Goal: Communication & Community: Answer question/provide support

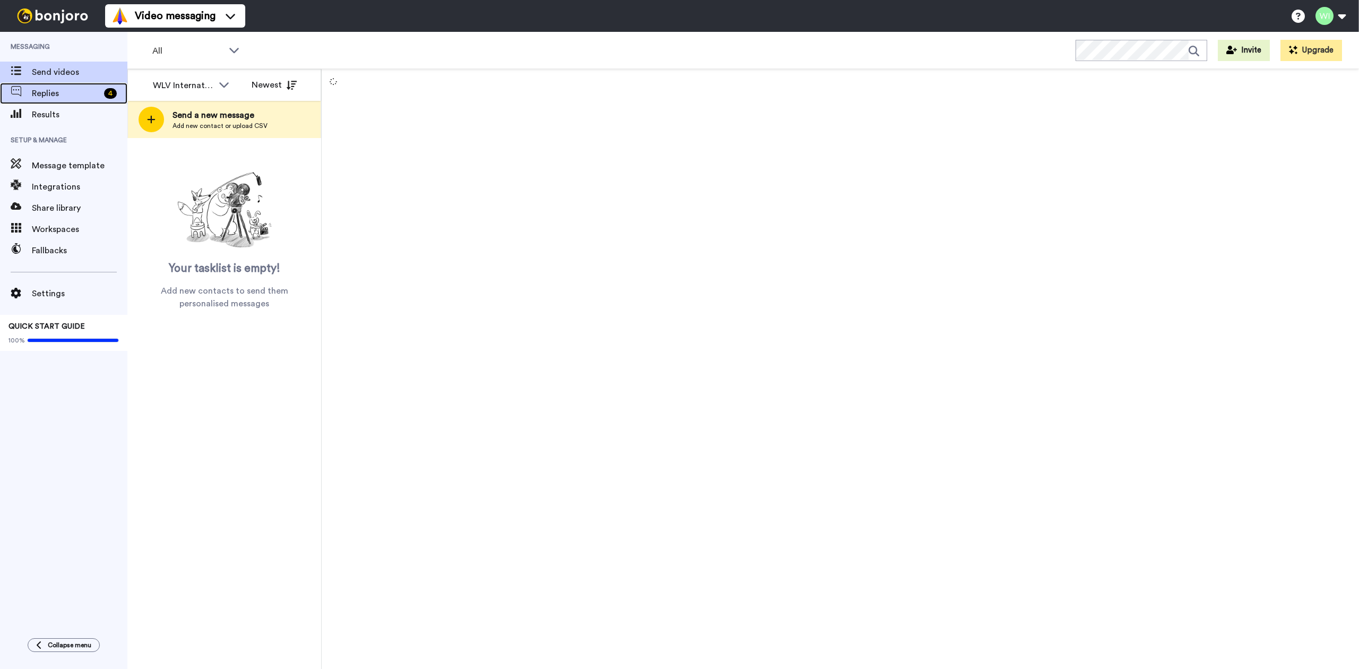
click at [66, 92] on span "Replies" at bounding box center [66, 93] width 68 height 13
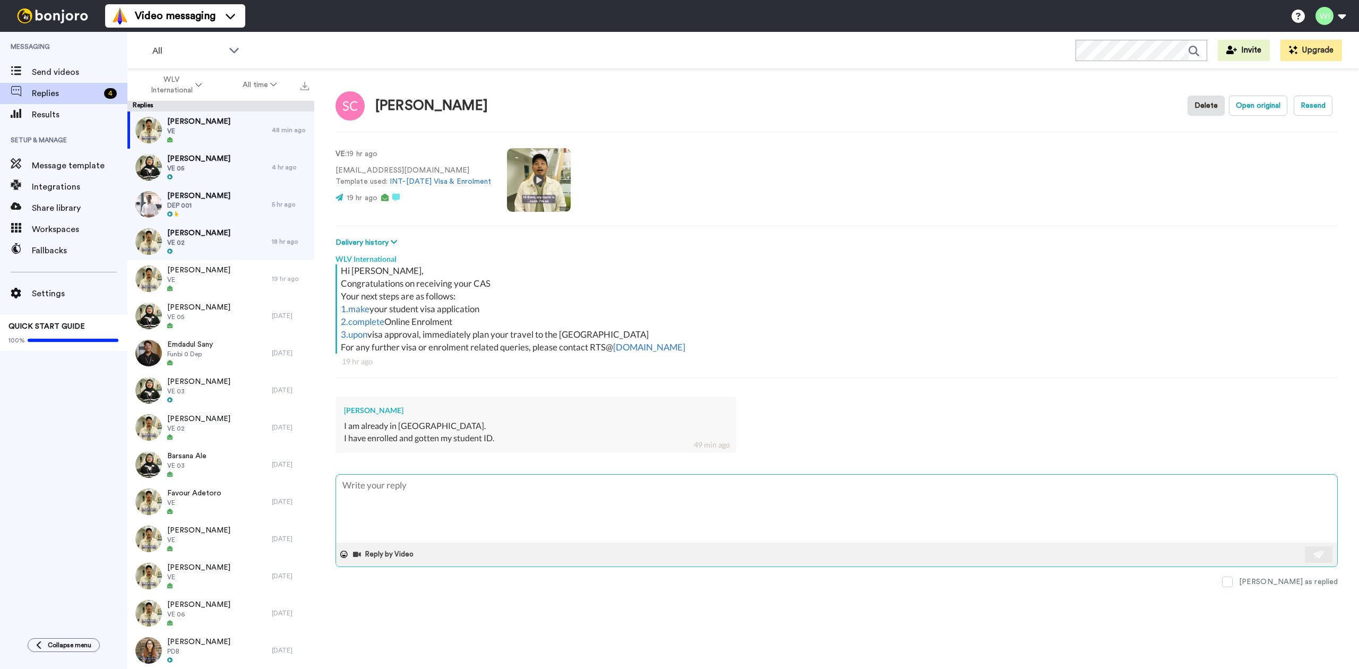
drag, startPoint x: 1272, startPoint y: 579, endPoint x: 1195, endPoint y: 552, distance: 81.4
click at [1232, 579] on span at bounding box center [1227, 581] width 11 height 11
click at [225, 202] on div "Gaurav Poudel DEP 001" at bounding box center [199, 204] width 144 height 37
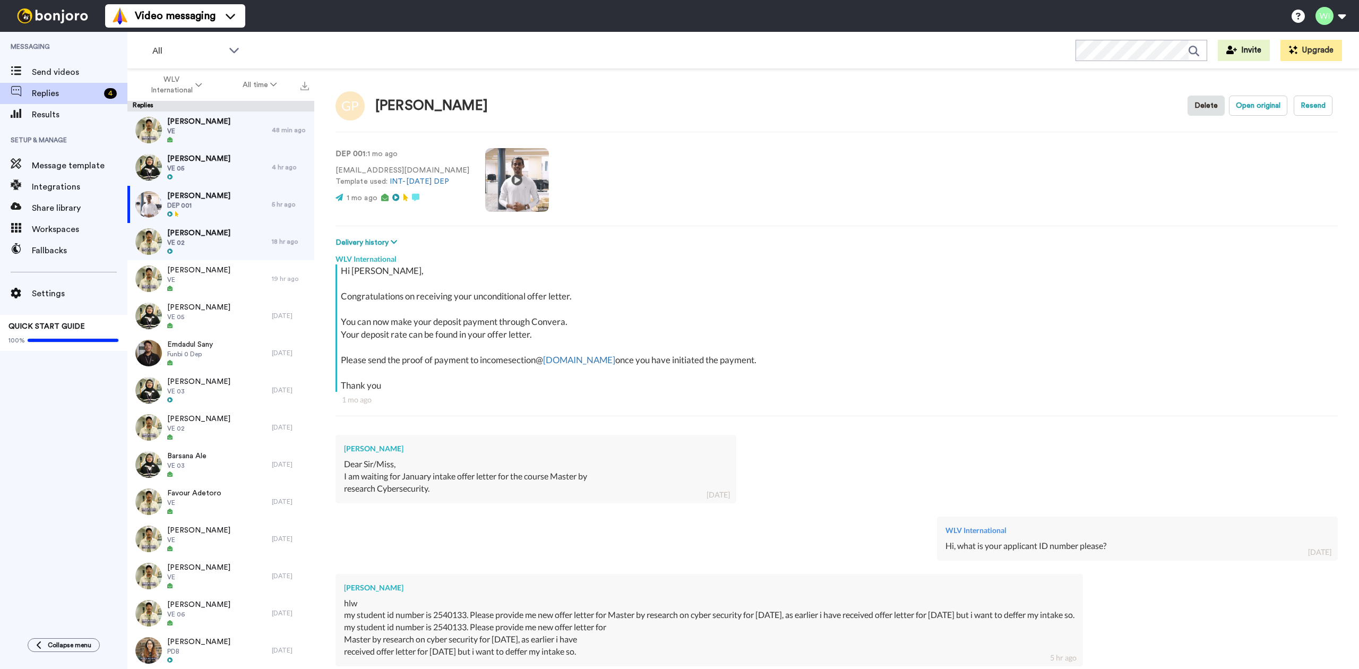
scroll to position [132, 0]
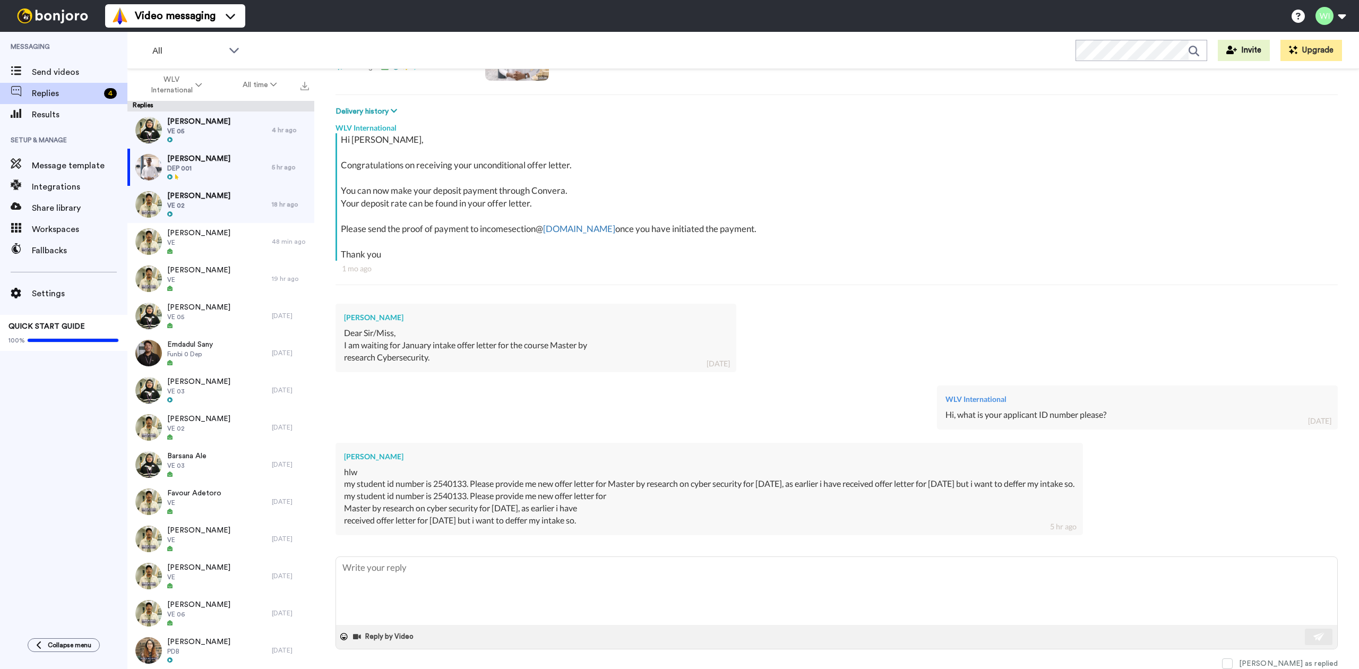
drag, startPoint x: 747, startPoint y: 604, endPoint x: 608, endPoint y: 465, distance: 196.3
click at [747, 607] on textarea at bounding box center [836, 591] width 1001 height 68
click at [230, 195] on div "Daniel Inyang VE 02" at bounding box center [199, 204] width 144 height 37
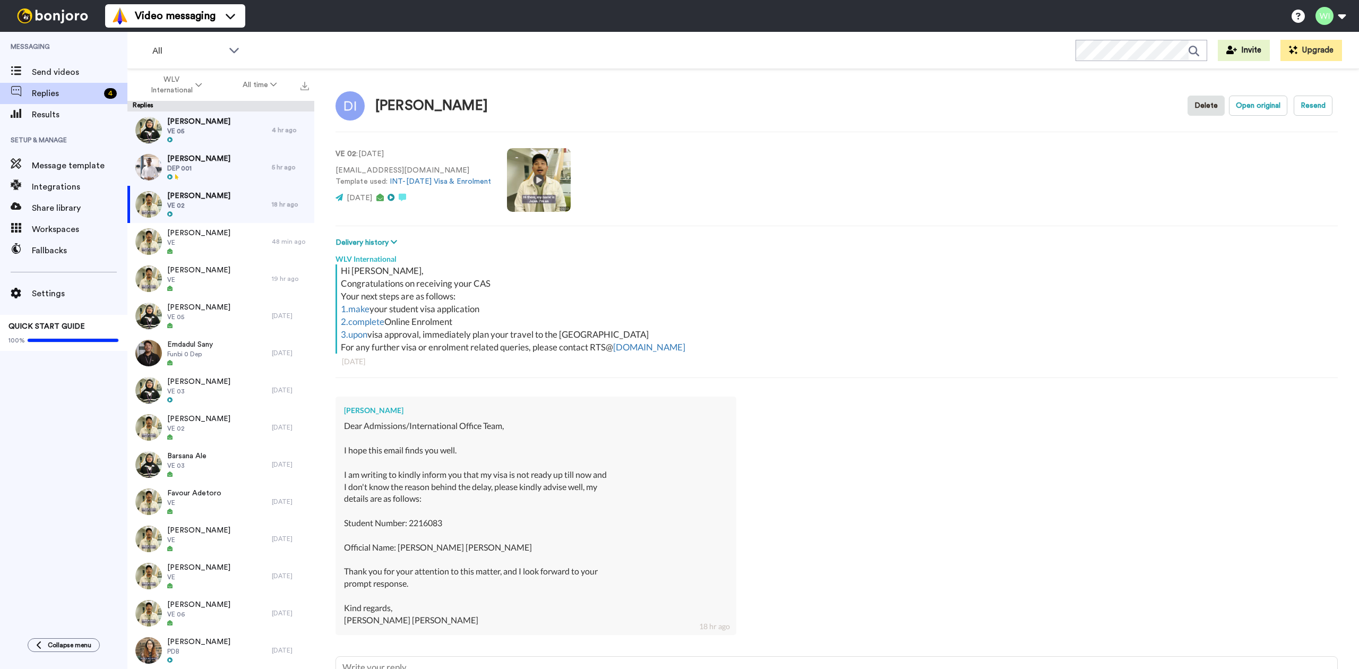
scroll to position [101, 0]
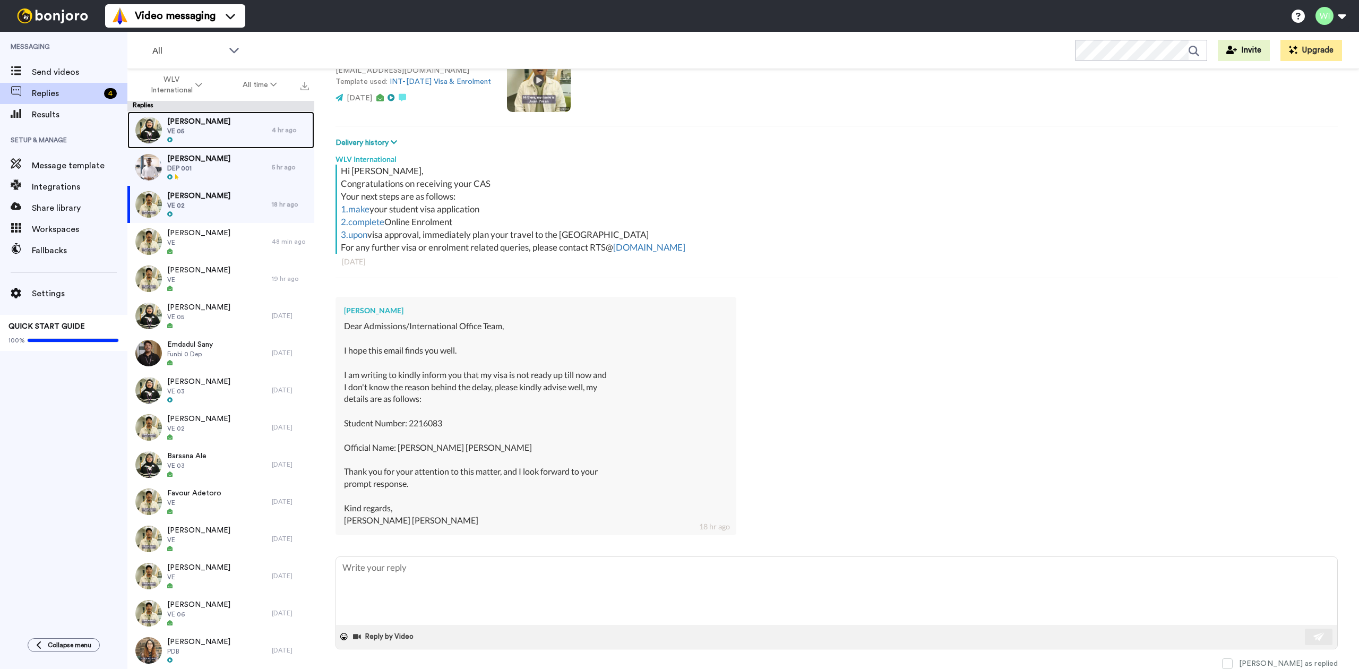
click at [223, 134] on div "Imran Adewale VE 05" at bounding box center [199, 129] width 144 height 37
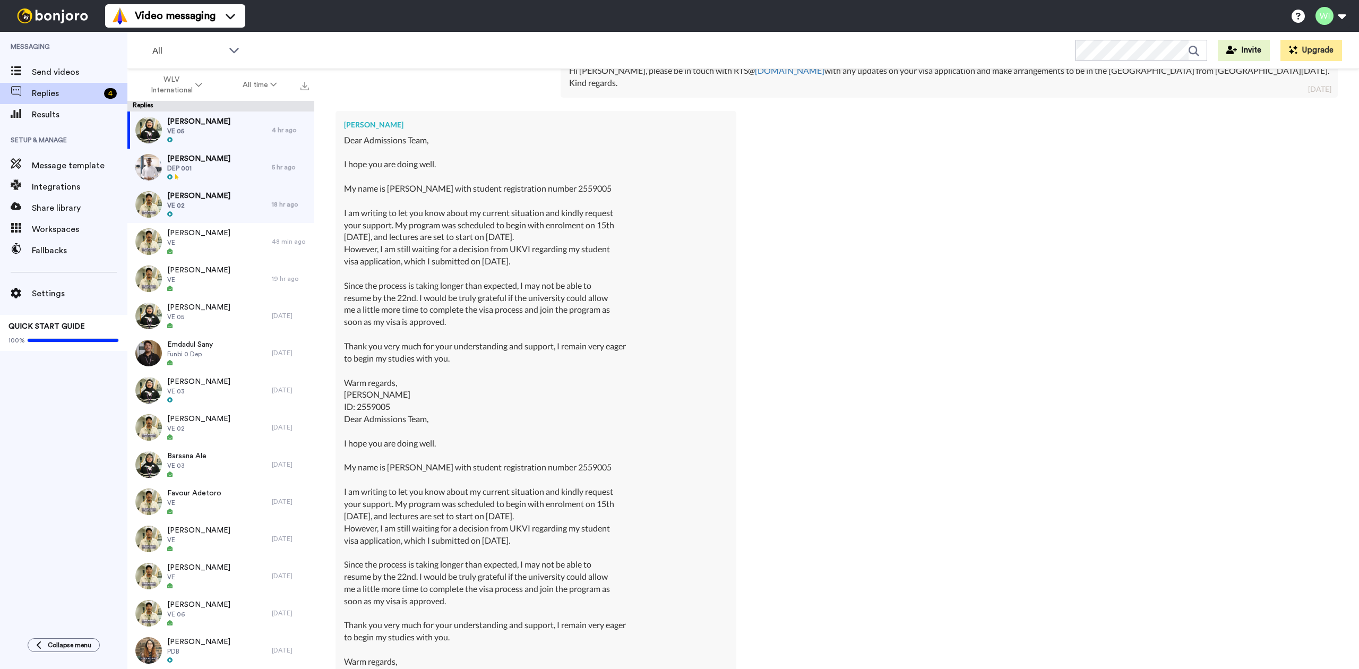
scroll to position [591, 0]
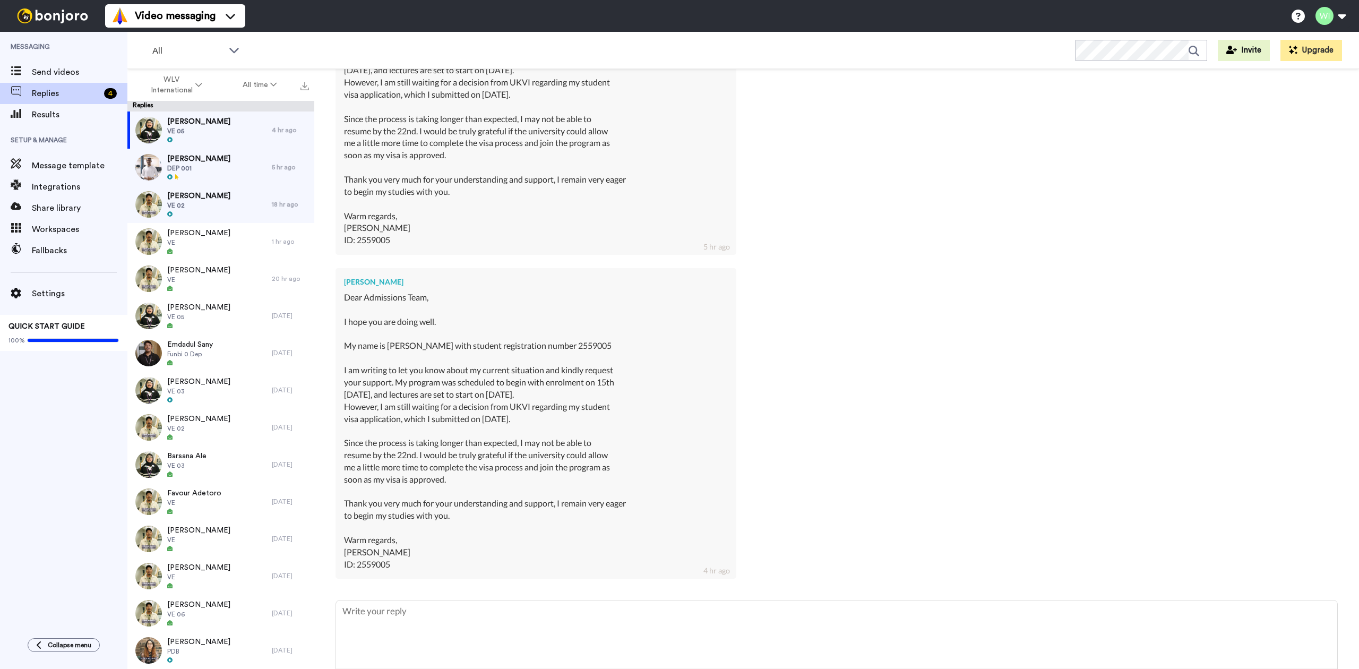
type textarea "x"
